Goal: Task Accomplishment & Management: Manage account settings

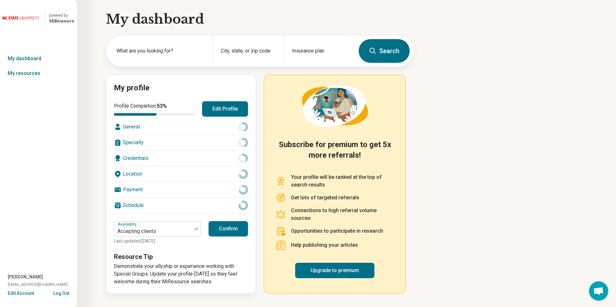
click at [28, 293] on button "Edit Account" at bounding box center [21, 293] width 26 height 7
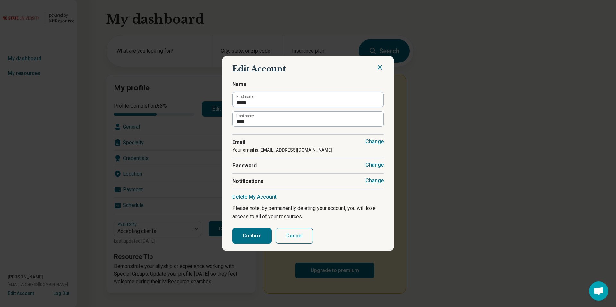
click at [381, 181] on button "Change" at bounding box center [374, 181] width 18 height 6
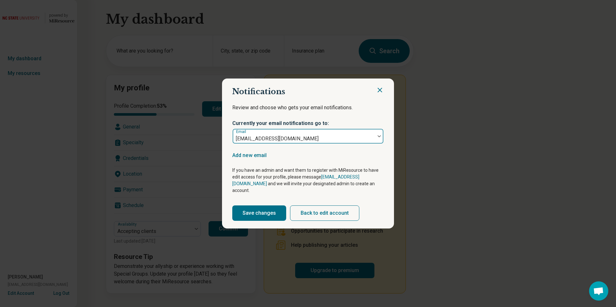
click at [371, 140] on div at bounding box center [303, 138] width 137 height 9
click at [379, 92] on icon "Close" at bounding box center [380, 90] width 8 height 8
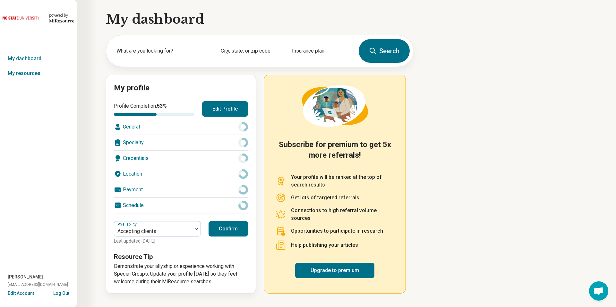
click at [207, 107] on button "Edit Profile" at bounding box center [225, 108] width 46 height 15
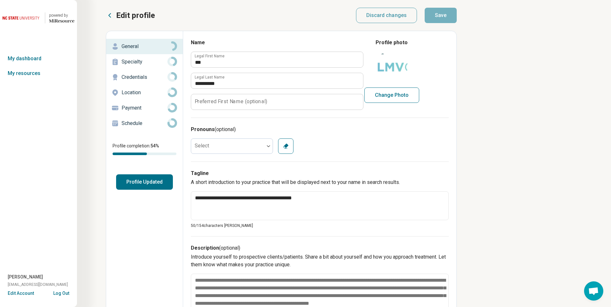
click at [155, 118] on div "Schedule" at bounding box center [144, 123] width 66 height 10
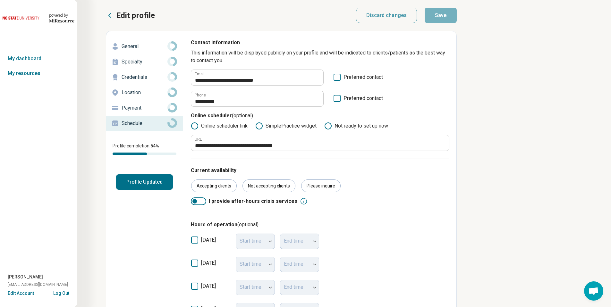
click at [63, 294] on button "Log Out" at bounding box center [61, 292] width 16 height 5
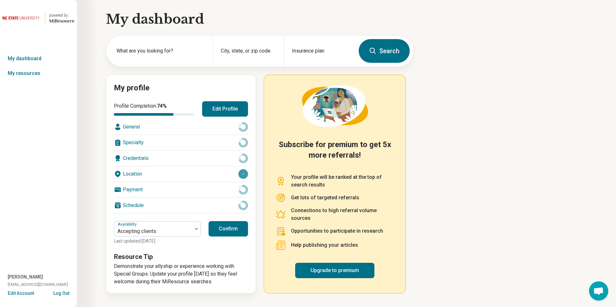
click at [25, 292] on button "Edit Account" at bounding box center [21, 293] width 26 height 7
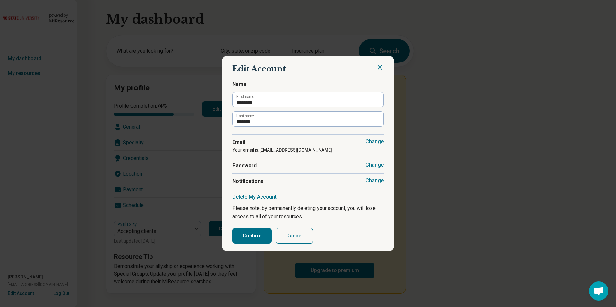
click at [373, 181] on button "Change" at bounding box center [374, 181] width 18 height 6
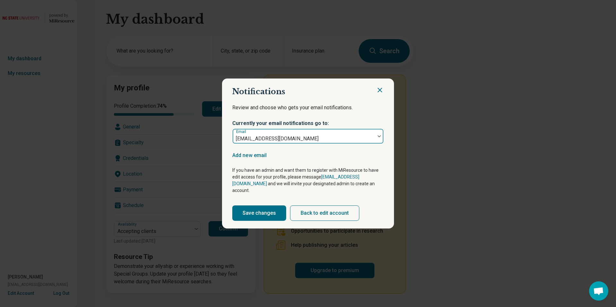
click at [352, 143] on div at bounding box center [303, 138] width 137 height 9
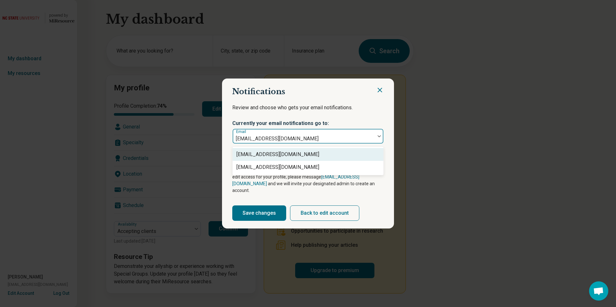
click at [379, 94] on icon "Close" at bounding box center [380, 90] width 8 height 8
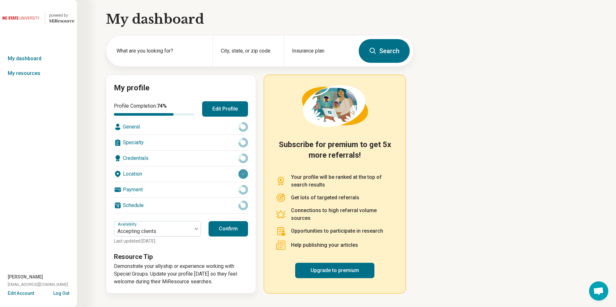
click at [206, 113] on button "Edit Profile" at bounding box center [225, 108] width 46 height 15
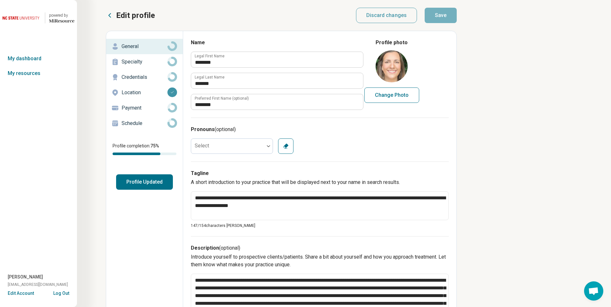
click at [144, 119] on div "Schedule" at bounding box center [144, 123] width 66 height 10
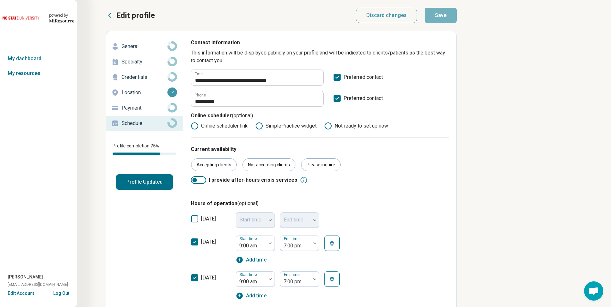
click at [64, 293] on button "Log Out" at bounding box center [61, 292] width 16 height 5
